Goal: Information Seeking & Learning: Learn about a topic

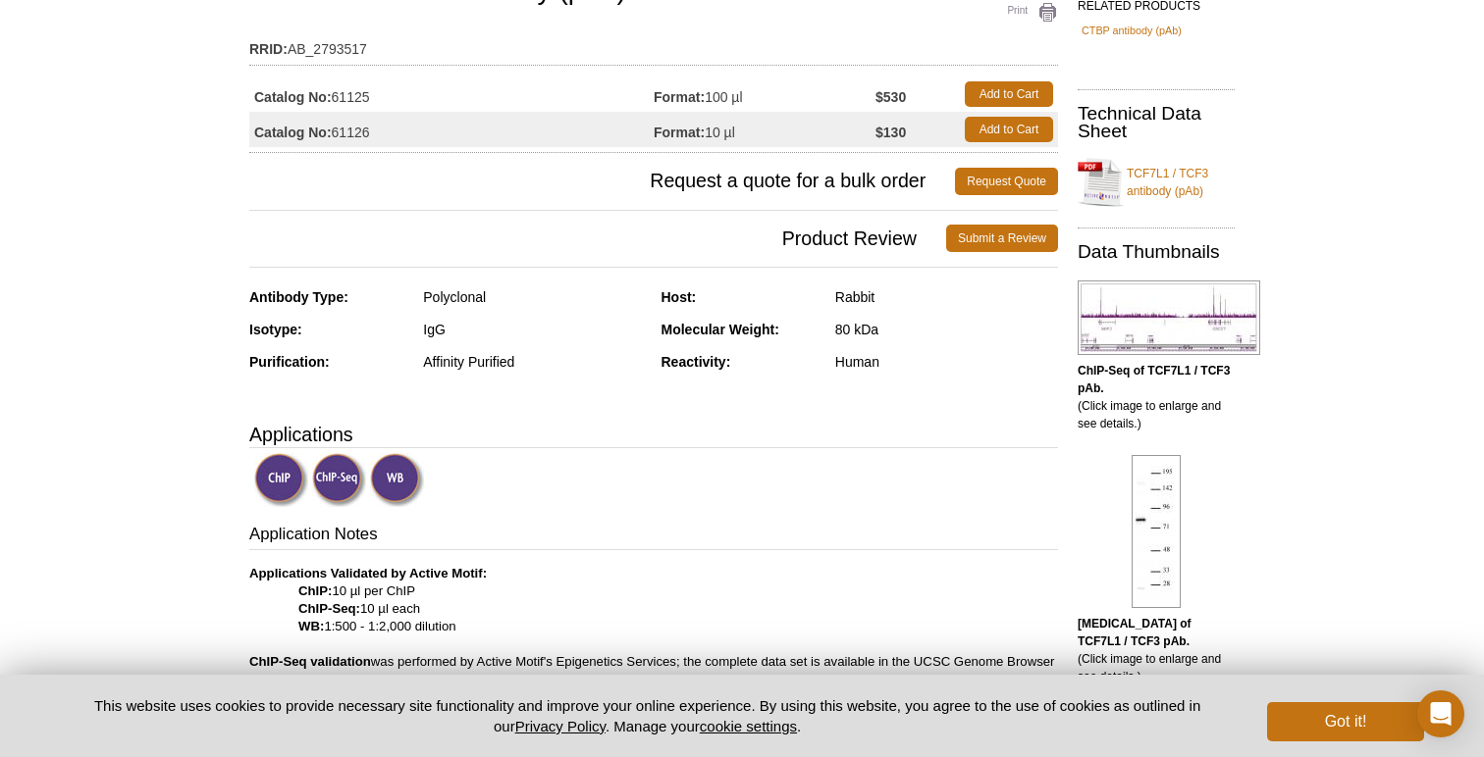
scroll to position [182, 0]
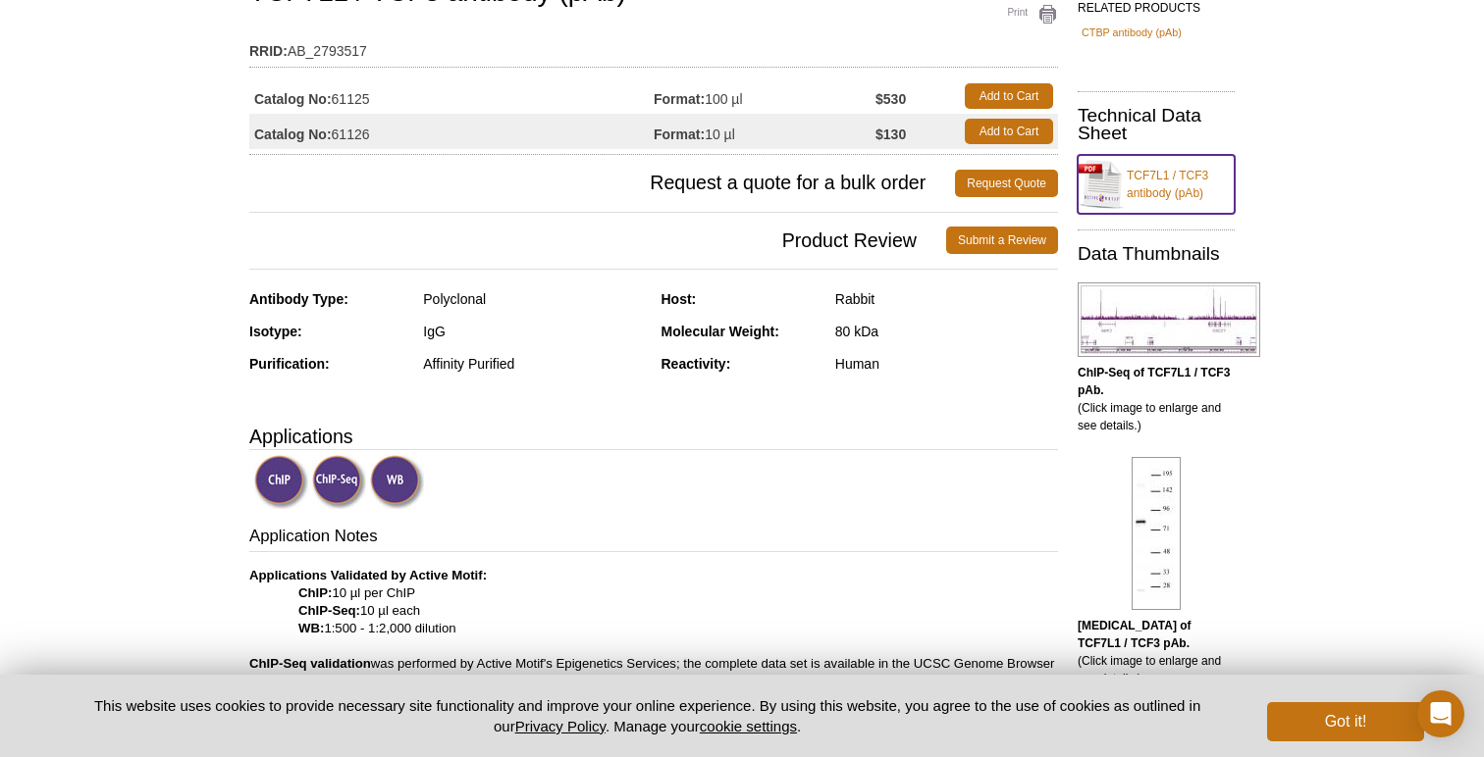
click at [1141, 170] on link "TCF7L1 / TCF3 antibody (pAb)" at bounding box center [1155, 184] width 157 height 59
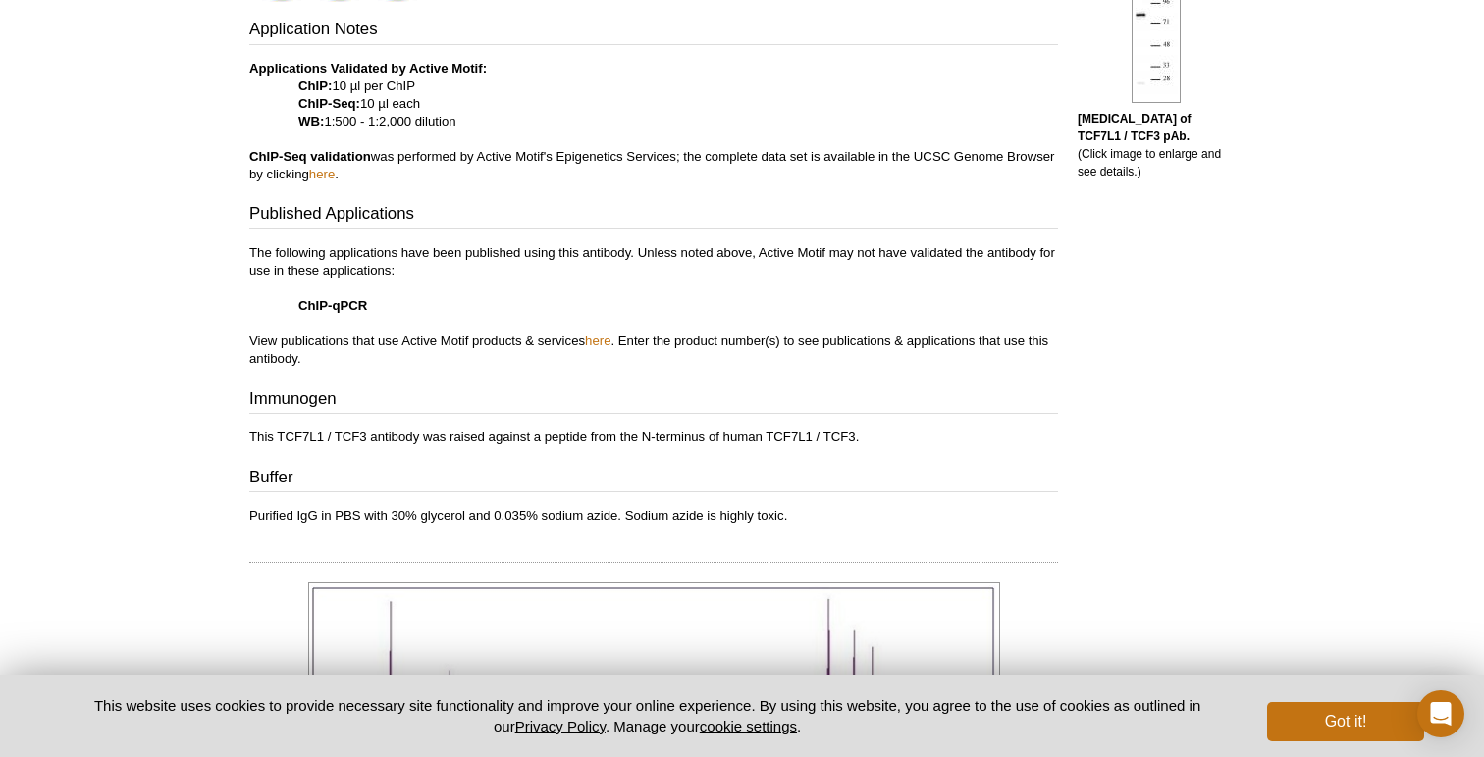
scroll to position [690, 0]
click at [599, 340] on link "here" at bounding box center [598, 340] width 26 height 15
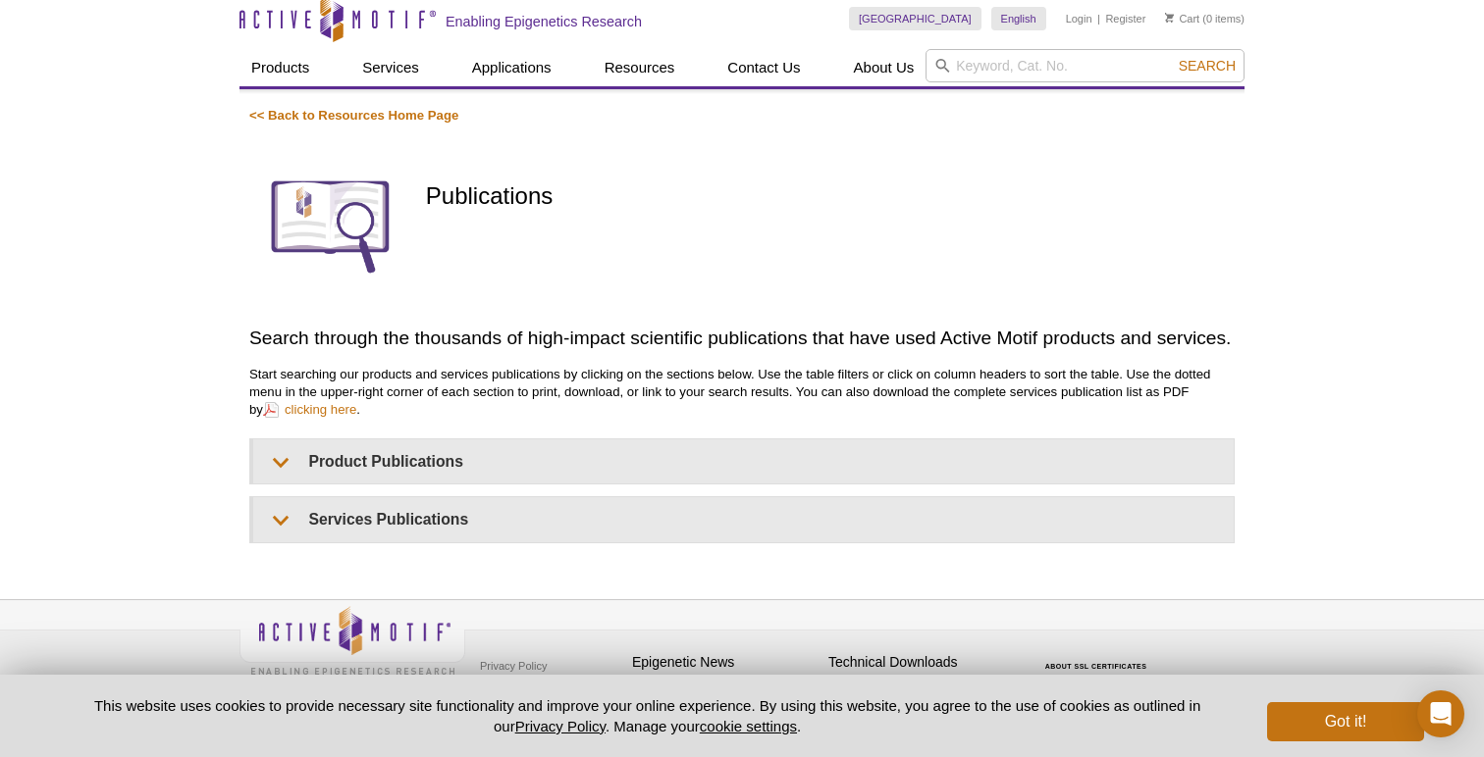
scroll to position [100, 0]
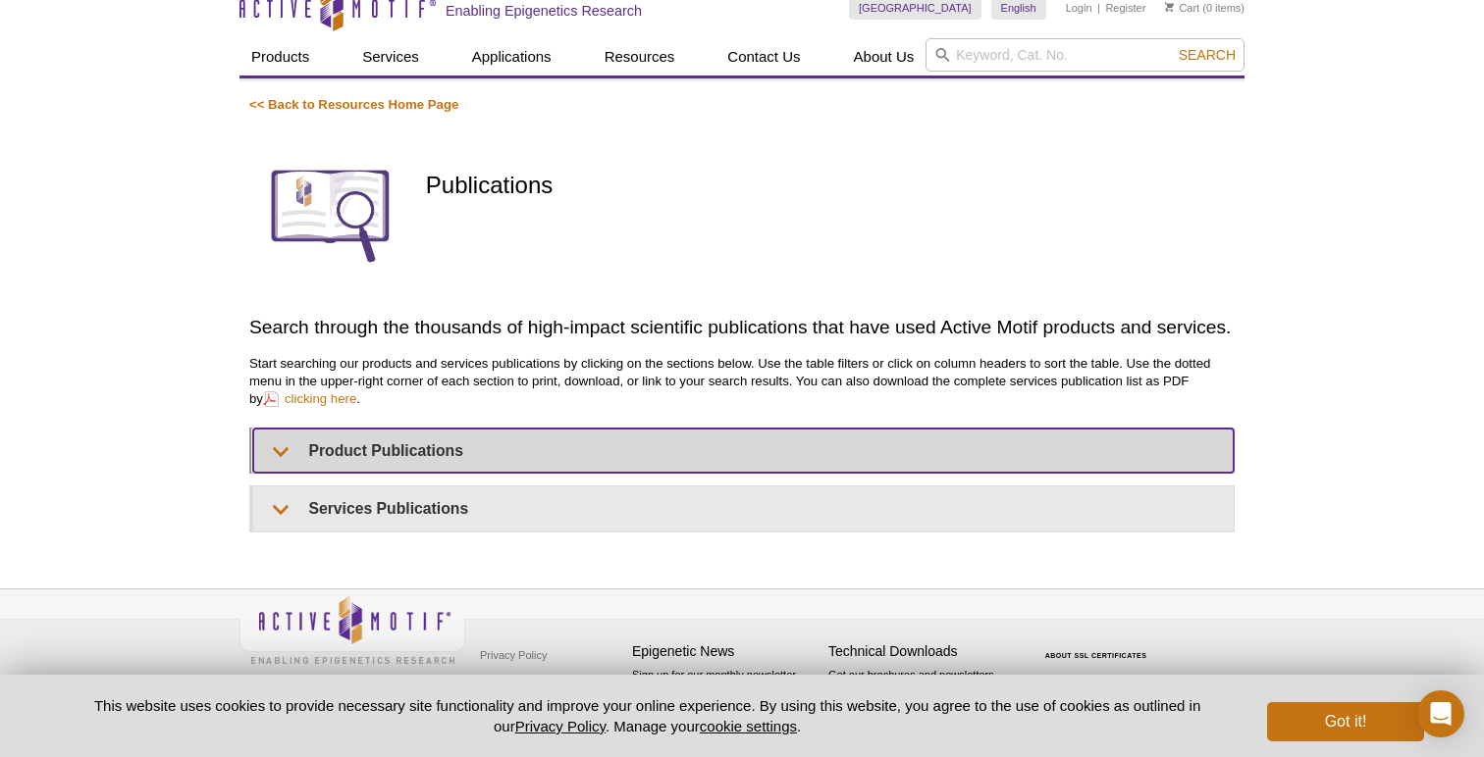
click at [416, 442] on summary "Product Publications" at bounding box center [743, 451] width 980 height 44
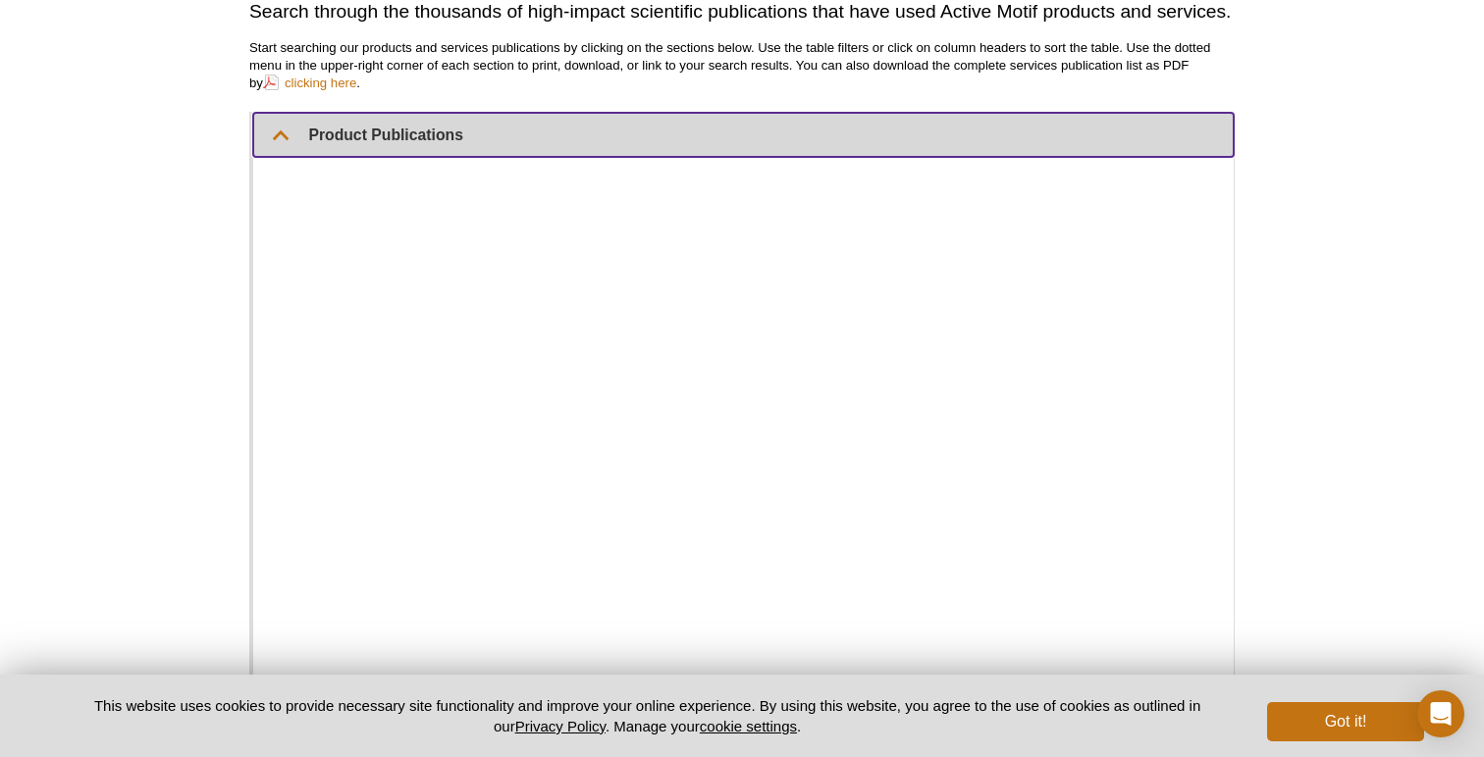
scroll to position [392, 0]
